Goal: Book appointment/travel/reservation

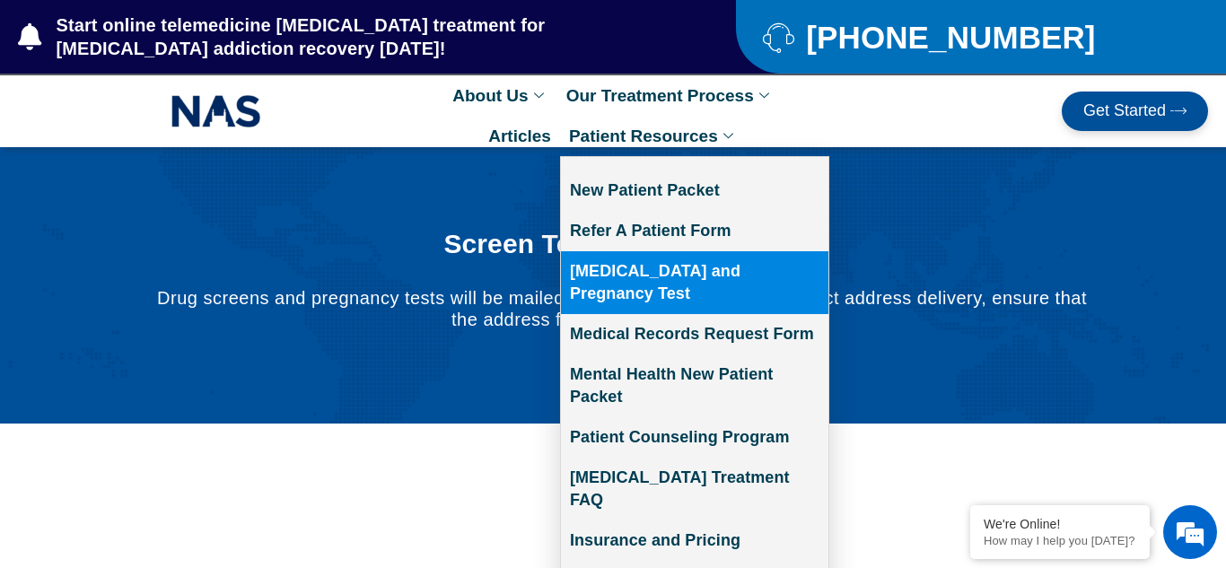
click at [675, 276] on link "[MEDICAL_DATA] and Pregnancy Test" at bounding box center [694, 282] width 267 height 63
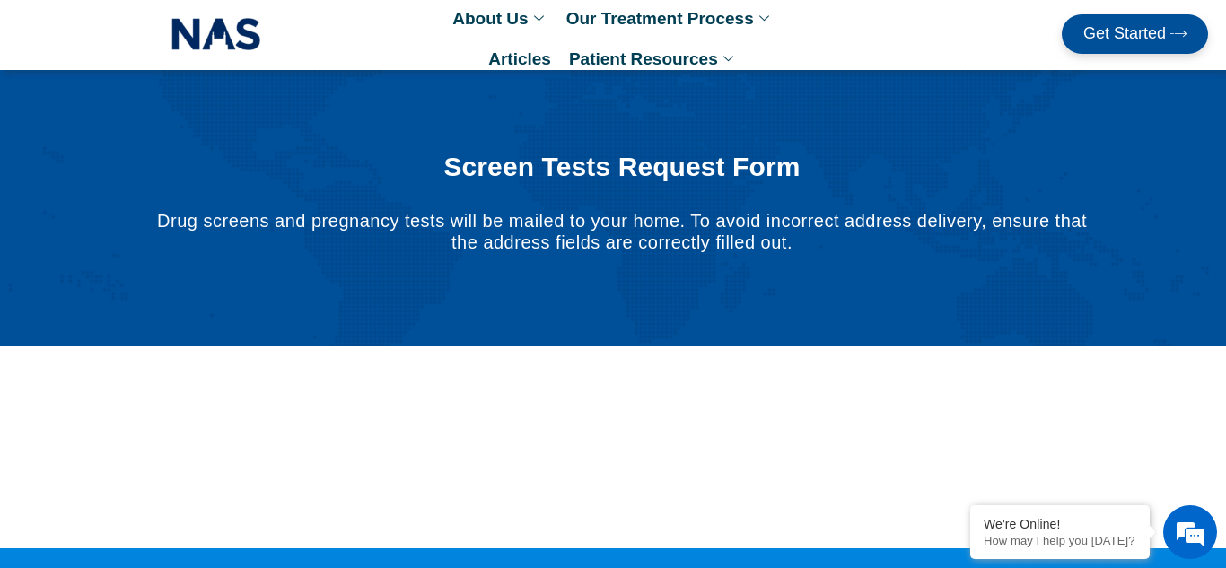
scroll to position [66, 0]
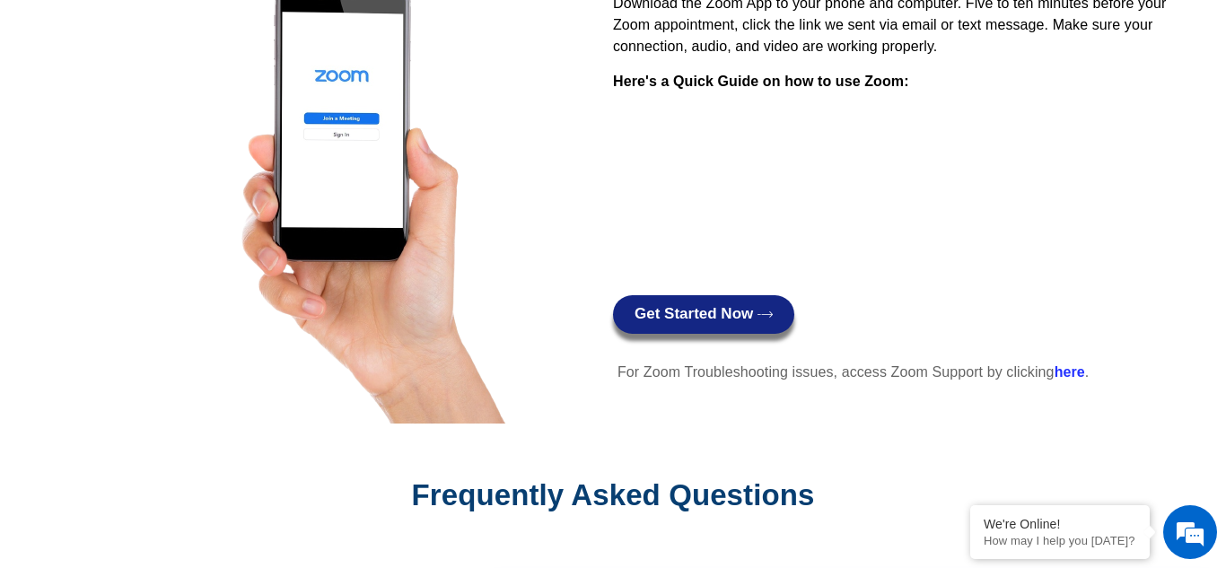
scroll to position [1831, 0]
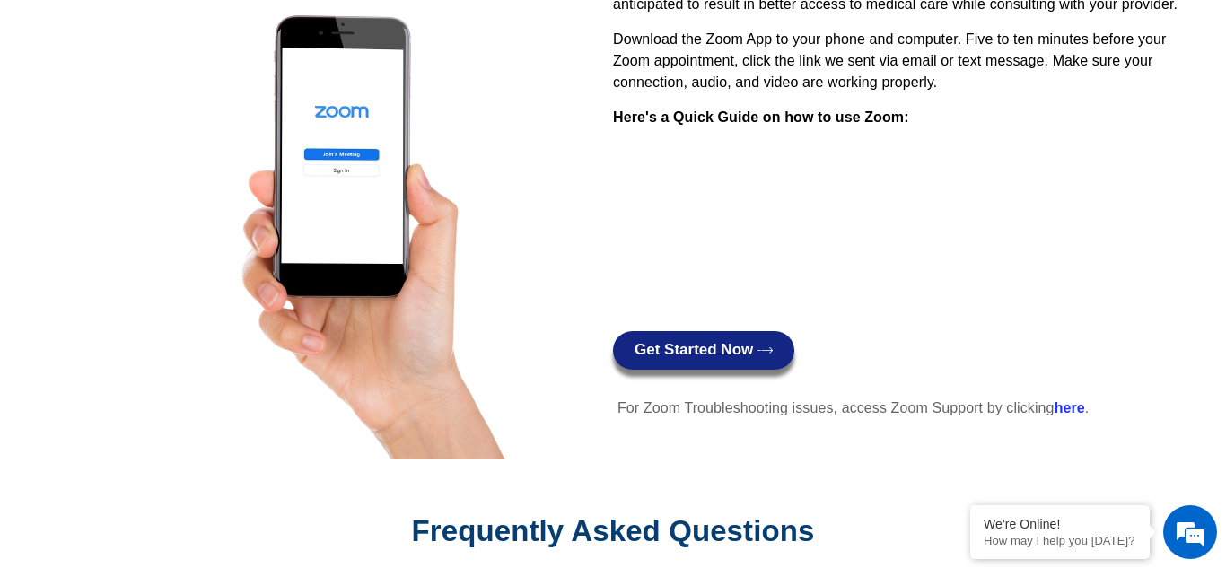
click at [749, 350] on span "Get Started Now" at bounding box center [694, 350] width 118 height 17
